Goal: Find specific page/section: Find specific page/section

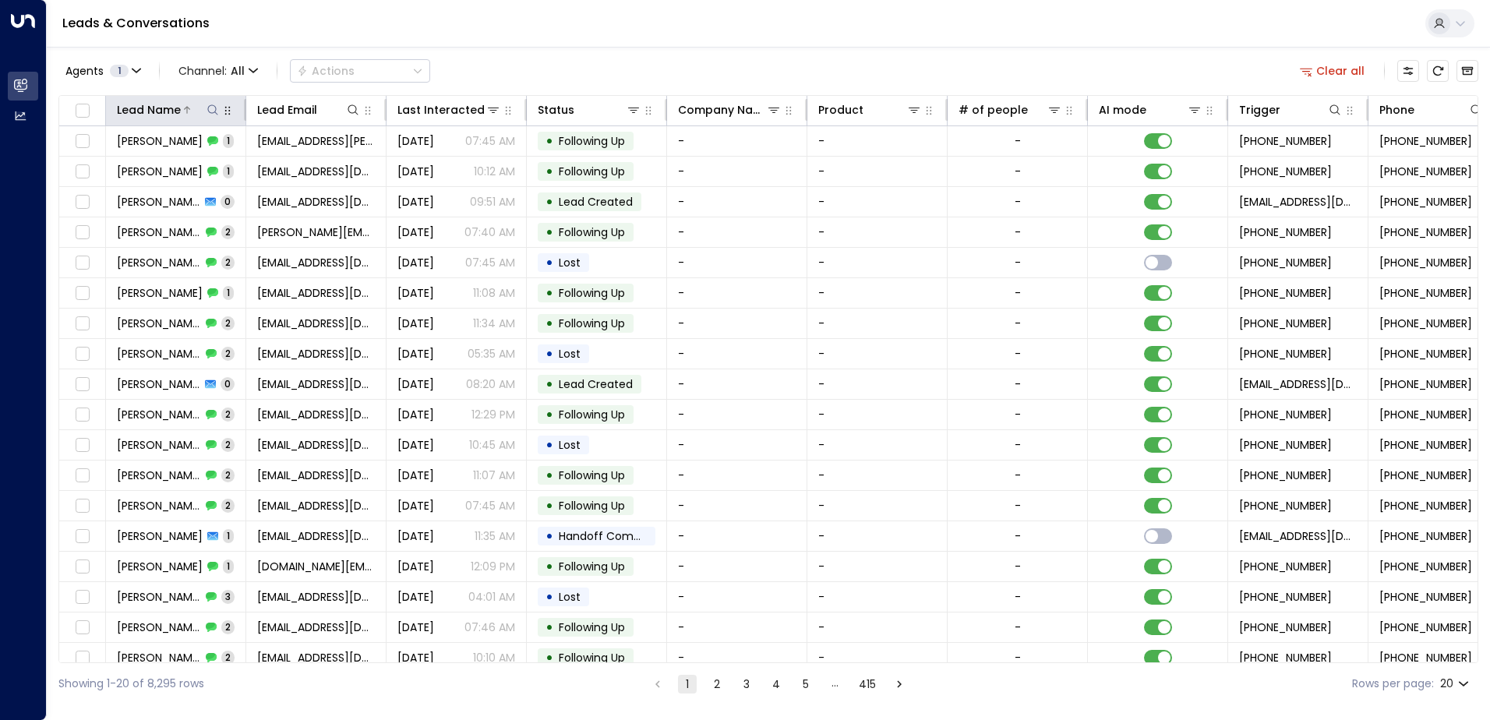
click at [210, 108] on icon at bounding box center [213, 110] width 12 height 12
drag, startPoint x: 210, startPoint y: 108, endPoint x: 171, endPoint y: 156, distance: 62.0
click at [171, 156] on input "text" at bounding box center [212, 166] width 215 height 29
drag, startPoint x: 171, startPoint y: 156, endPoint x: 157, endPoint y: 164, distance: 15.4
click at [157, 164] on input "text" at bounding box center [212, 166] width 215 height 29
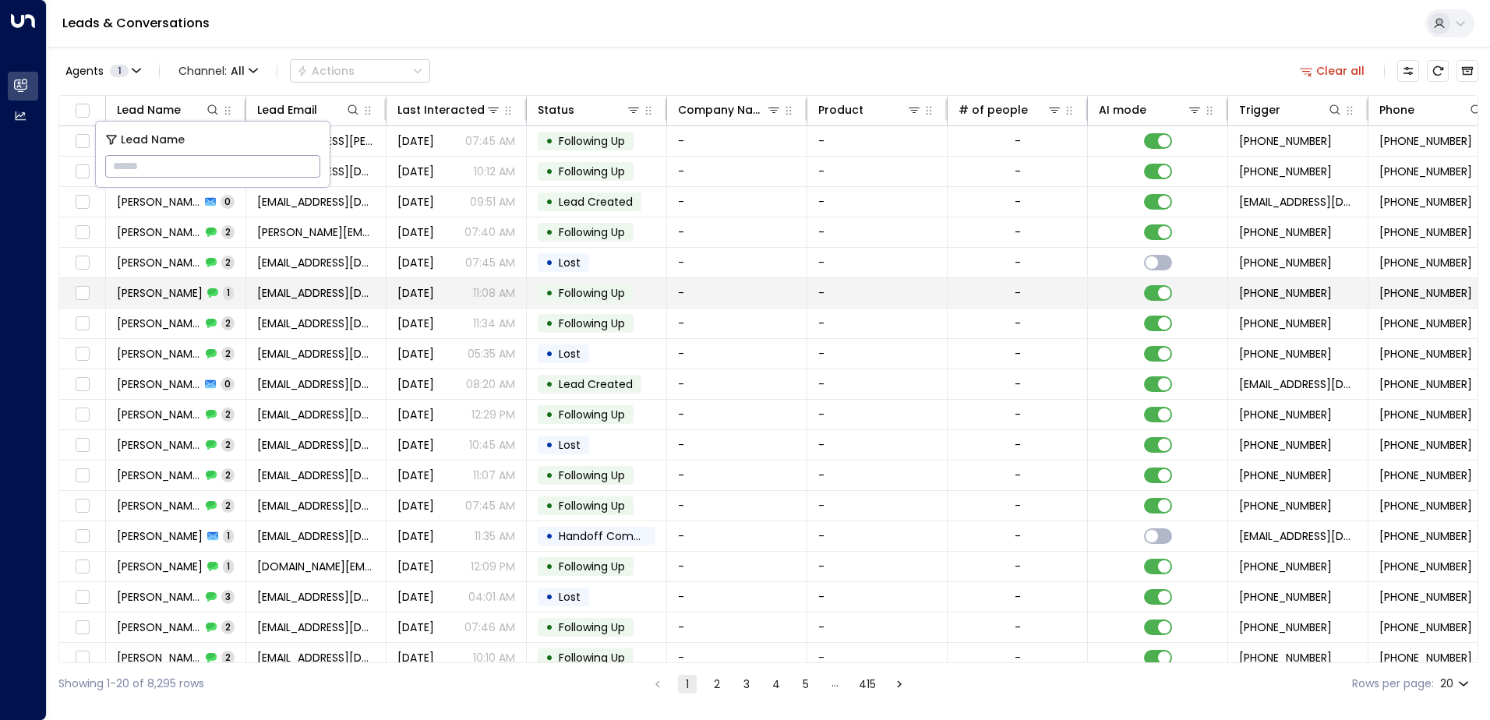
type input "**********"
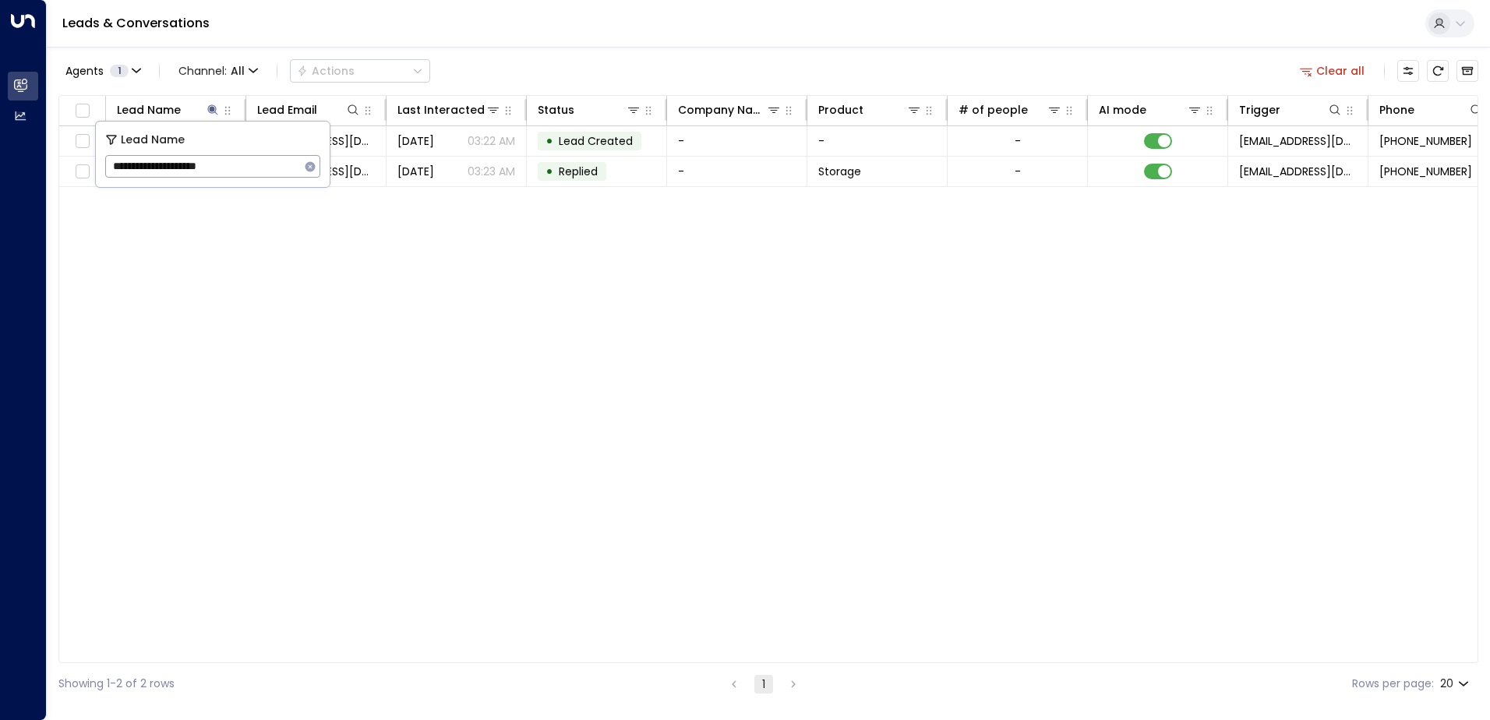
click at [590, 265] on div "Lead Name Lead Email Last Interacted Status Company Name Product # of people AI…" at bounding box center [768, 379] width 1420 height 568
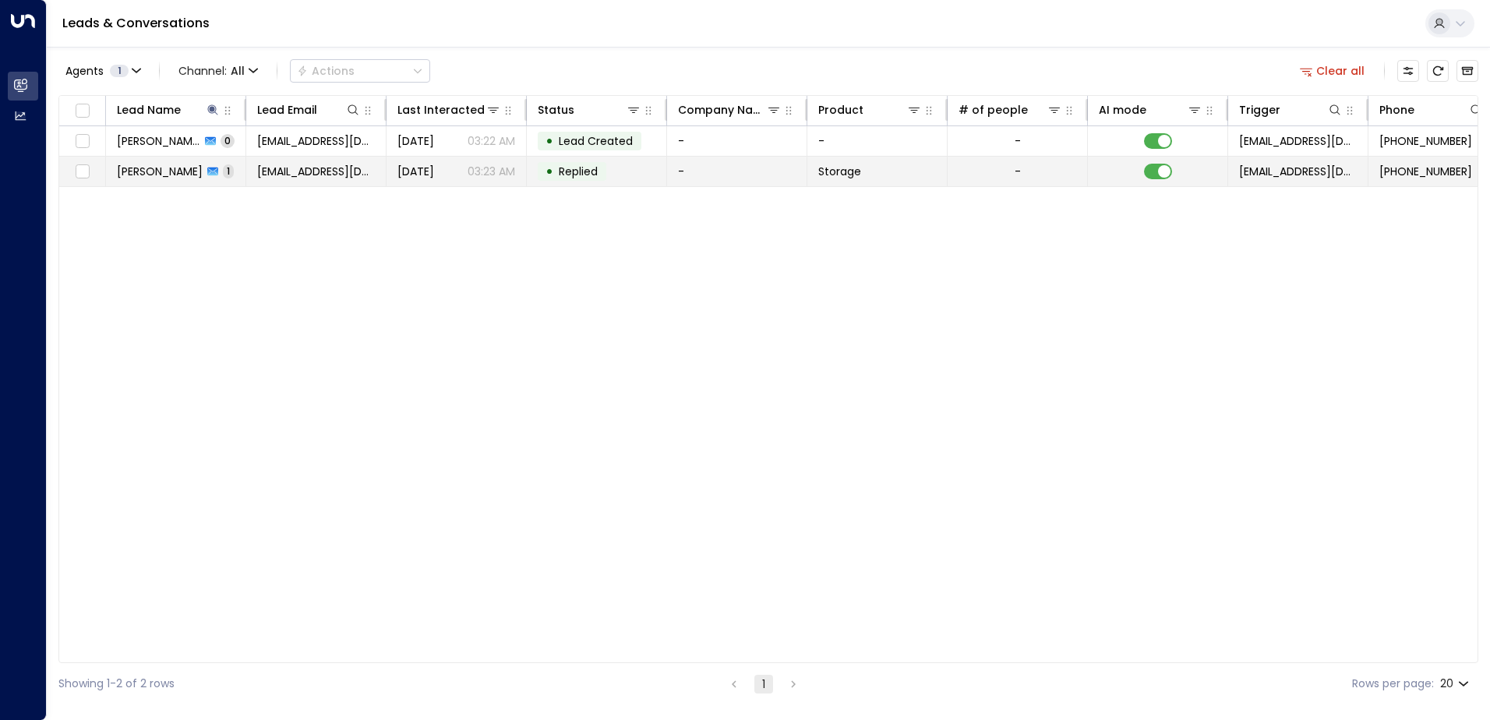
click at [573, 183] on td "• Replied" at bounding box center [597, 172] width 140 height 30
